Goal: Find specific fact: Find contact information

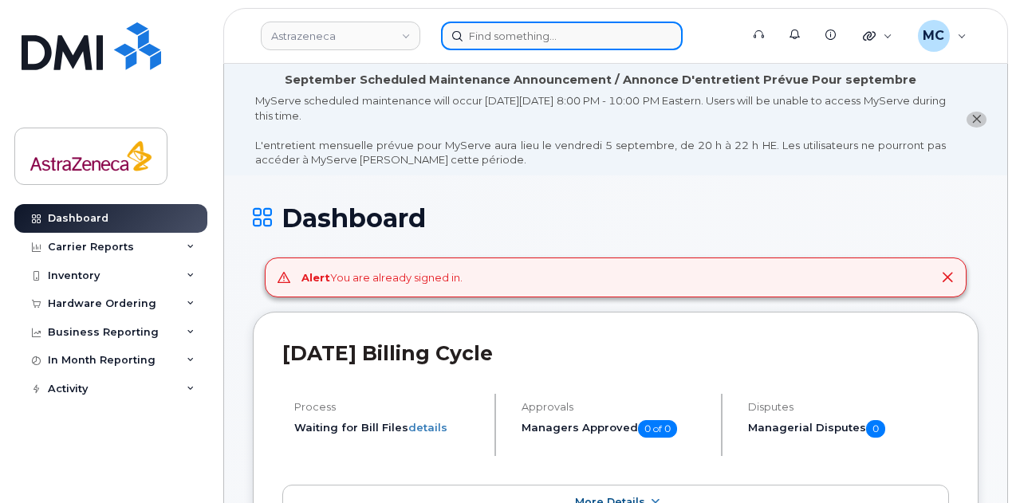
click at [605, 34] on input at bounding box center [562, 36] width 242 height 29
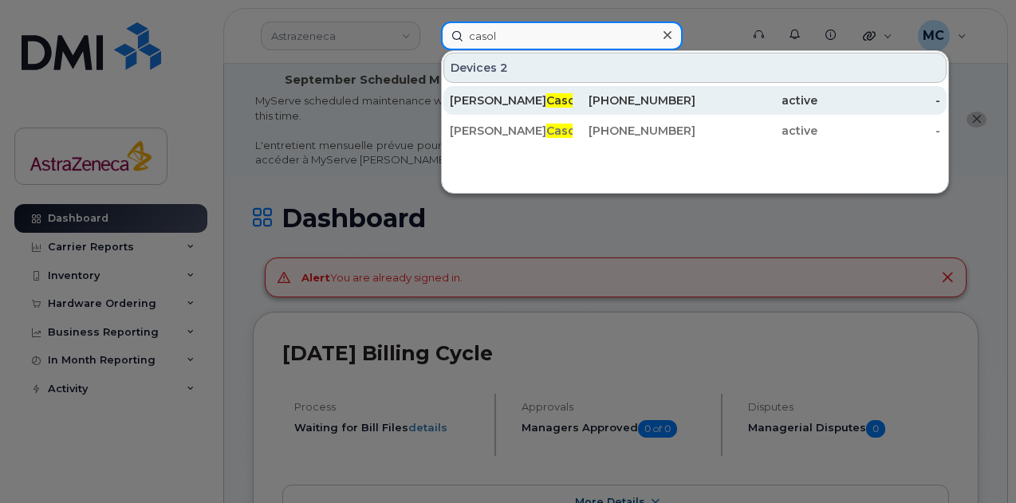
type input "casol"
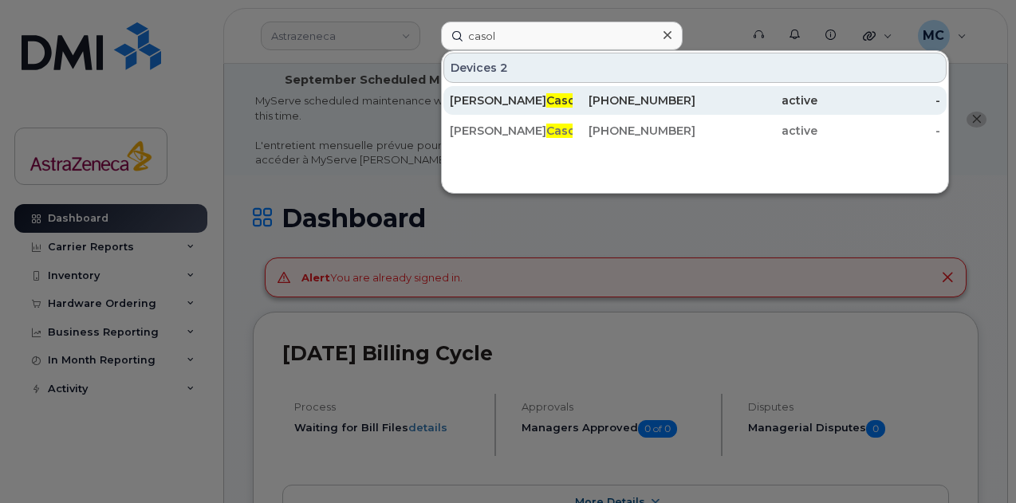
click at [621, 90] on div "437-286-2367" at bounding box center [634, 100] width 123 height 29
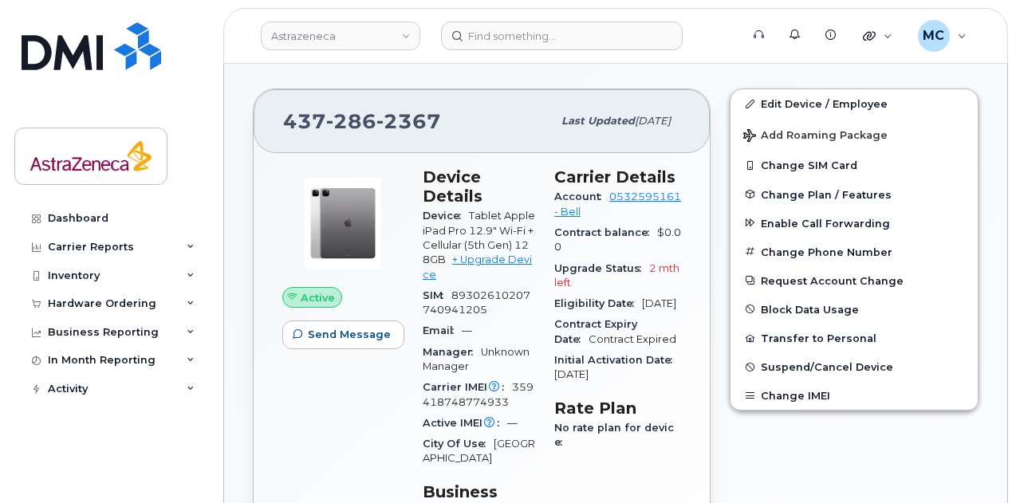
scroll to position [415, 0]
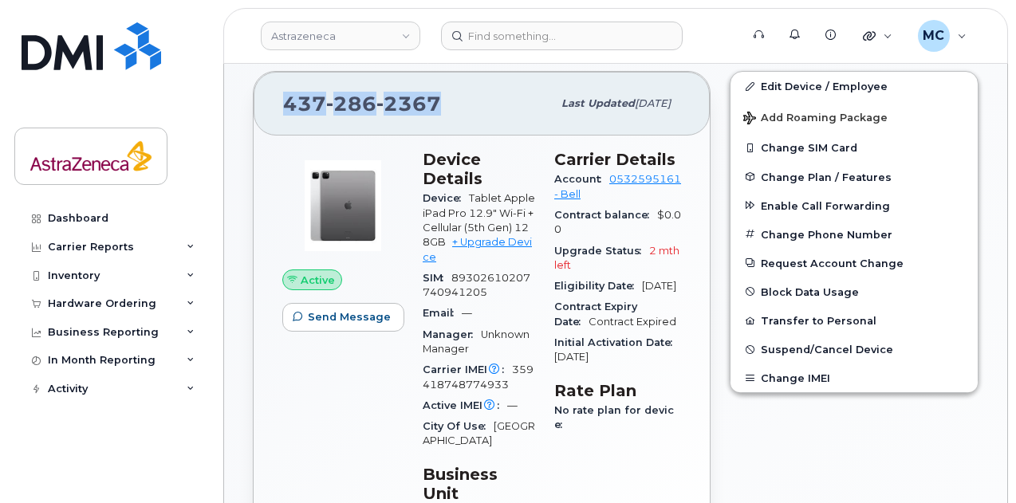
drag, startPoint x: 424, startPoint y: 101, endPoint x: 255, endPoint y: 98, distance: 169.2
click at [255, 98] on div "[PHONE_NUMBER] Last updated [DATE]" at bounding box center [482, 104] width 456 height 64
copy span "[PHONE_NUMBER]"
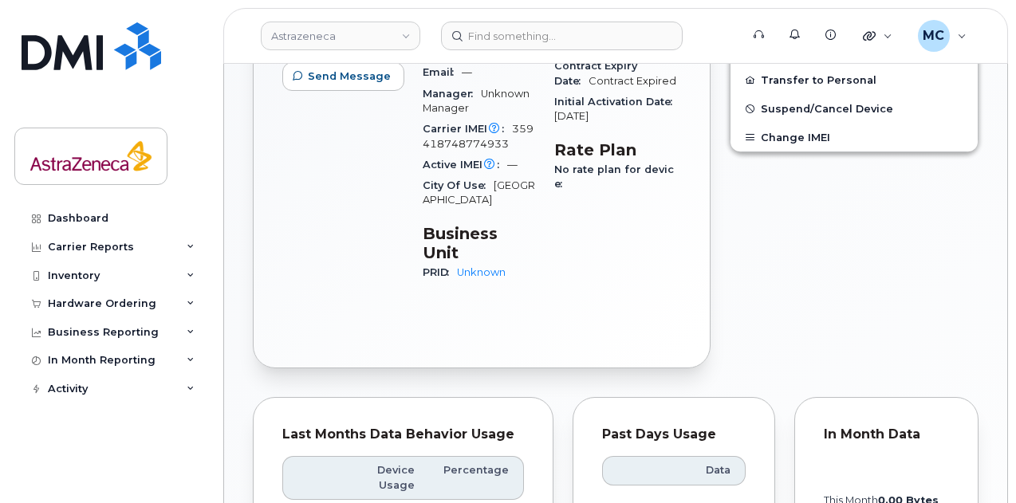
scroll to position [335, 0]
